Goal: Information Seeking & Learning: Learn about a topic

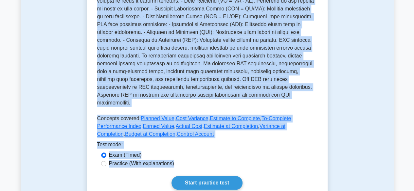
scroll to position [224, 0]
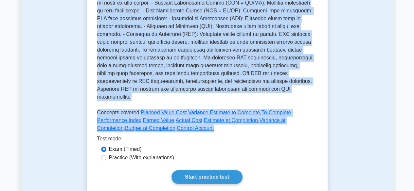
drag, startPoint x: 115, startPoint y: 35, endPoint x: 188, endPoint y: 126, distance: 116.5
click at [190, 126] on div "Earned Value Management Track project performance This subtopic involves measur…" at bounding box center [207, 1] width 220 height 267
copy div "Earned Value Management Track project performance This subtopic involves measur…"
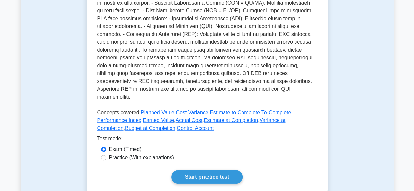
click at [289, 135] on div "Test mode:" at bounding box center [207, 140] width 220 height 10
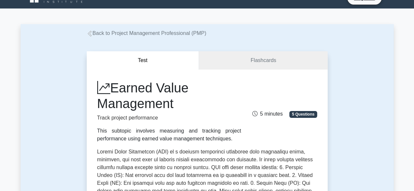
scroll to position [0, 0]
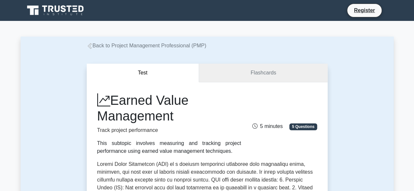
click at [266, 74] on link "Flashcards" at bounding box center [263, 73] width 128 height 19
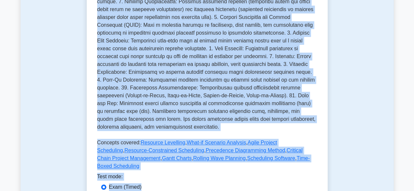
scroll to position [245, 0]
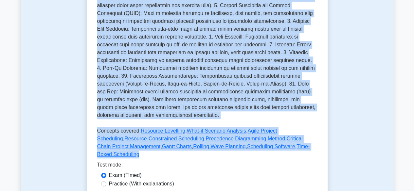
drag, startPoint x: 114, startPoint y: 67, endPoint x: 286, endPoint y: 142, distance: 187.2
click at [286, 142] on div "Scheduling Techniques Different techniques to schedule project activities Sched…" at bounding box center [207, 4] width 220 height 314
click at [253, 172] on div "Exam (Timed)" at bounding box center [207, 176] width 212 height 8
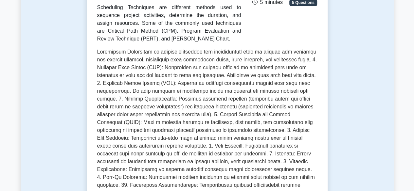
scroll to position [49, 0]
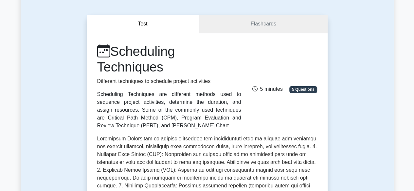
click at [259, 23] on link "Flashcards" at bounding box center [263, 24] width 128 height 19
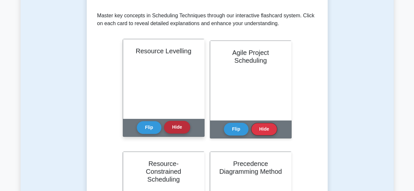
scroll to position [131, 0]
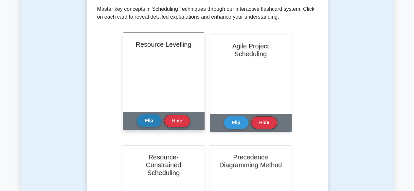
click at [144, 122] on button "Flip" at bounding box center [149, 120] width 25 height 13
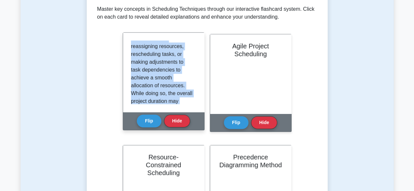
scroll to position [192, 0]
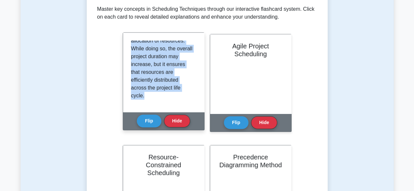
drag, startPoint x: 130, startPoint y: 44, endPoint x: 167, endPoint y: 89, distance: 58.4
click at [187, 104] on div "Resource levelling is a technique used in project management to balance the all…" at bounding box center [163, 72] width 81 height 79
copy p "Resource levelling is a technique used in project management to balance the all…"
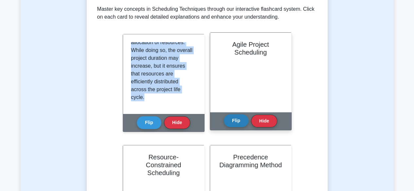
click at [233, 120] on button "Flip" at bounding box center [236, 120] width 25 height 13
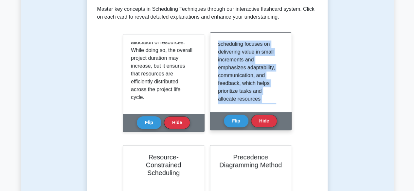
scroll to position [223, 0]
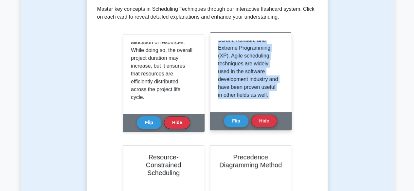
drag, startPoint x: 217, startPoint y: 44, endPoint x: 243, endPoint y: 88, distance: 51.3
click at [265, 113] on div "Agile Project Scheduling Flip Hide" at bounding box center [251, 81] width 82 height 98
copy div "Agile Project Scheduling is a flexible, iterative approach to project managemen…"
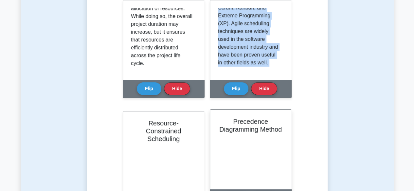
scroll to position [229, 0]
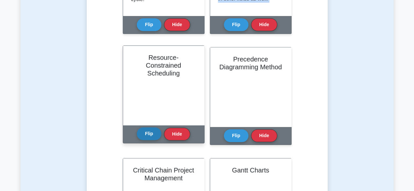
click at [146, 137] on button "Flip" at bounding box center [149, 133] width 25 height 13
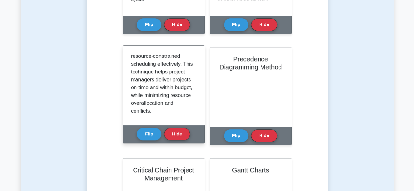
scroll to position [247, 0]
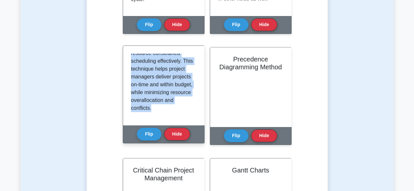
drag, startPoint x: 130, startPoint y: 57, endPoint x: 177, endPoint y: 113, distance: 72.4
click at [177, 113] on div "Resource-Constrained Scheduling is a project management technique that focuses …" at bounding box center [163, 85] width 81 height 79
copy p "Resource-Constrained Scheduling is a project management technique that focuses …"
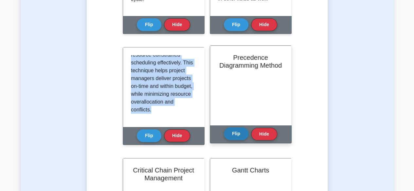
click at [236, 135] on button "Flip" at bounding box center [236, 133] width 25 height 13
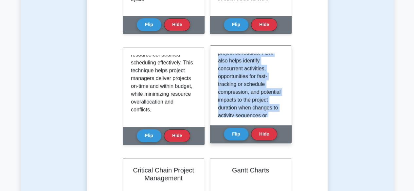
scroll to position [223, 0]
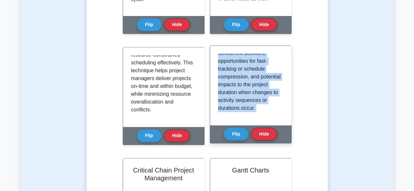
drag, startPoint x: 218, startPoint y: 58, endPoint x: 248, endPoint y: 102, distance: 53.9
click at [267, 127] on div "Precedence Diagramming Method Flip Hide" at bounding box center [251, 94] width 82 height 98
copy div "The Precedence Diagramming Method (PDM) is a scheduling technique that visually…"
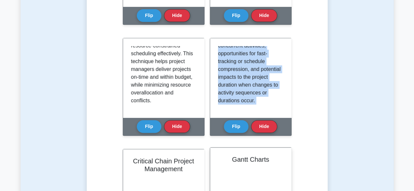
scroll to position [327, 0]
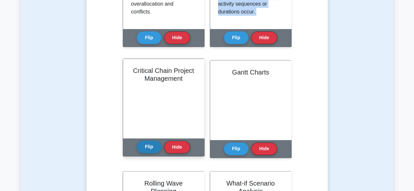
click at [148, 146] on button "Flip" at bounding box center [149, 147] width 25 height 13
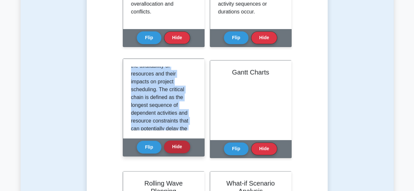
scroll to position [215, 0]
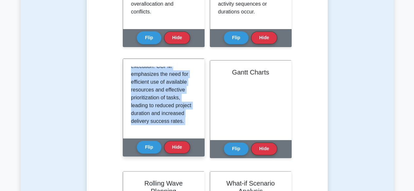
drag, startPoint x: 130, startPoint y: 69, endPoint x: 175, endPoint y: 155, distance: 96.5
click at [175, 155] on div "Critical Chain Project Management Flip Hide" at bounding box center [164, 108] width 82 height 98
copy div "Critical Chain Project Management (CCPM) is a scheduling technique based on the…"
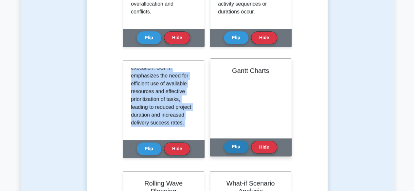
click at [236, 148] on button "Flip" at bounding box center [236, 147] width 25 height 13
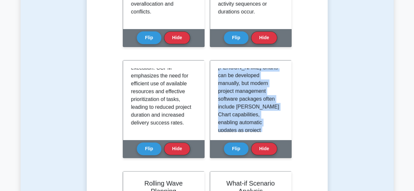
scroll to position [184, 0]
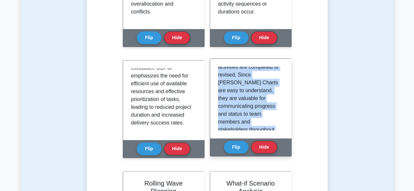
drag, startPoint x: 217, startPoint y: 70, endPoint x: 240, endPoint y: 121, distance: 56.2
click at [267, 157] on div "Gantt Charts Flip Hide" at bounding box center [251, 108] width 82 height 98
copy div "Gantt Charts are a visual scheduling technique that displays project activities…"
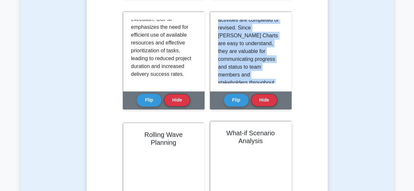
scroll to position [425, 0]
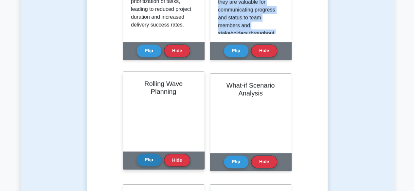
click at [149, 162] on button "Flip" at bounding box center [149, 160] width 25 height 13
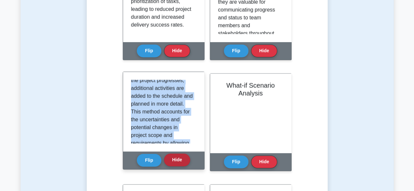
scroll to position [208, 0]
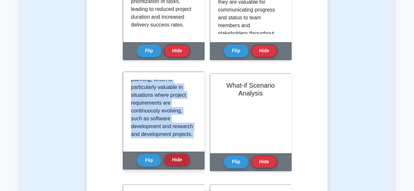
drag, startPoint x: 130, startPoint y: 83, endPoint x: 177, endPoint y: 157, distance: 87.9
click at [177, 157] on div "Rolling Wave Planning Flip Hide" at bounding box center [164, 121] width 82 height 98
copy div "Rolling Wave Planning is an incremental and iterative planning approach used in…"
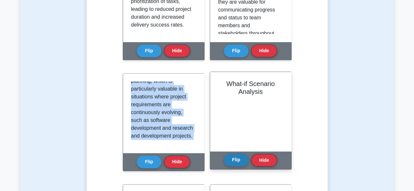
click at [236, 160] on button "Flip" at bounding box center [236, 160] width 25 height 13
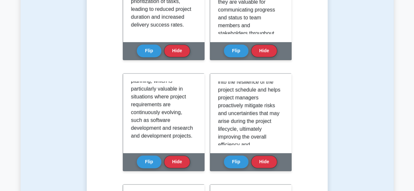
scroll to position [247, 0]
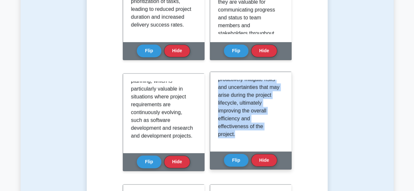
drag, startPoint x: 218, startPoint y: 84, endPoint x: 265, endPoint y: 141, distance: 74.0
click at [270, 147] on div "What-if Scenario Analysis is a technique used in project management to assess t…" at bounding box center [250, 111] width 81 height 79
copy p "What-if Scenario Analysis is a technique used in project management to assess t…"
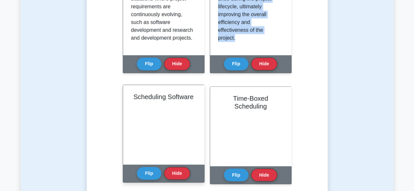
scroll to position [65, 0]
click at [149, 172] on button "Flip" at bounding box center [149, 173] width 25 height 13
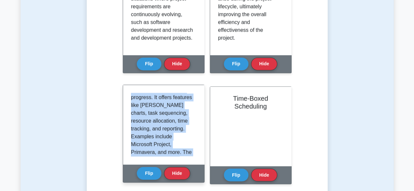
scroll to position [137, 0]
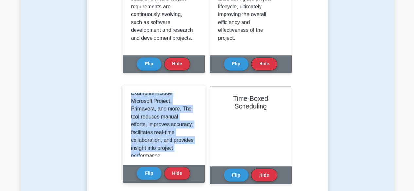
drag, startPoint x: 130, startPoint y: 96, endPoint x: 181, endPoint y: 157, distance: 78.9
click at [181, 157] on div "Scheduling Software is a type of project management tool that helps plan, manag…" at bounding box center [163, 124] width 81 height 79
copy p "Scheduling Software is a type of project management tool that helps plan, manag…"
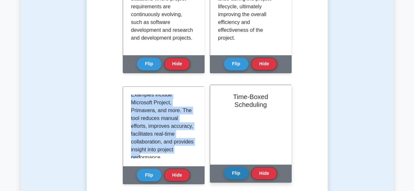
click at [238, 176] on button "Flip" at bounding box center [236, 173] width 25 height 13
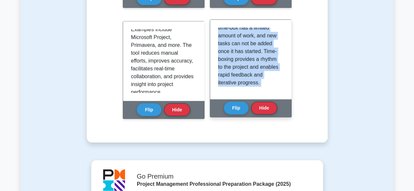
drag, startPoint x: 217, startPoint y: 30, endPoint x: 268, endPoint y: 100, distance: 86.0
click at [268, 100] on div "Time-Boxed Scheduling Time-Boxed Scheduling is a technique widely used in Agile…" at bounding box center [251, 68] width 82 height 98
copy div "Time-Boxed Scheduling is a technique widely used in Agile project management, w…"
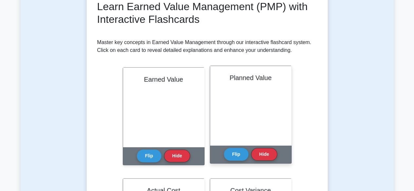
scroll to position [98, 0]
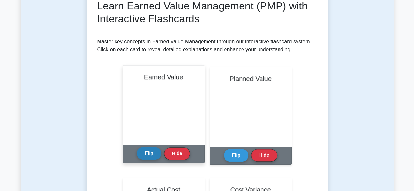
click at [141, 152] on button "Flip" at bounding box center [149, 153] width 25 height 13
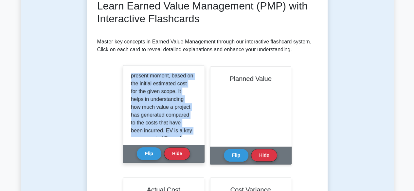
scroll to position [106, 0]
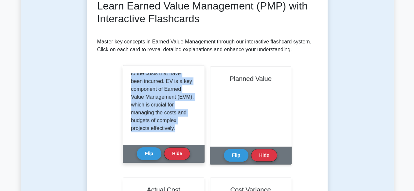
drag, startPoint x: 131, startPoint y: 76, endPoint x: 178, endPoint y: 142, distance: 81.0
click at [178, 142] on div "Earned Value (EV) is a comprehensive metric used to measure a project's health,…" at bounding box center [163, 104] width 81 height 79
copy p "Earned Value (EV) is a comprehensive metric used to measure a project's health,…"
click at [180, 154] on button "Hide" at bounding box center [177, 153] width 26 height 13
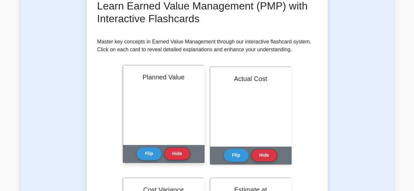
scroll to position [65, 0]
